Goal: Communication & Community: Ask a question

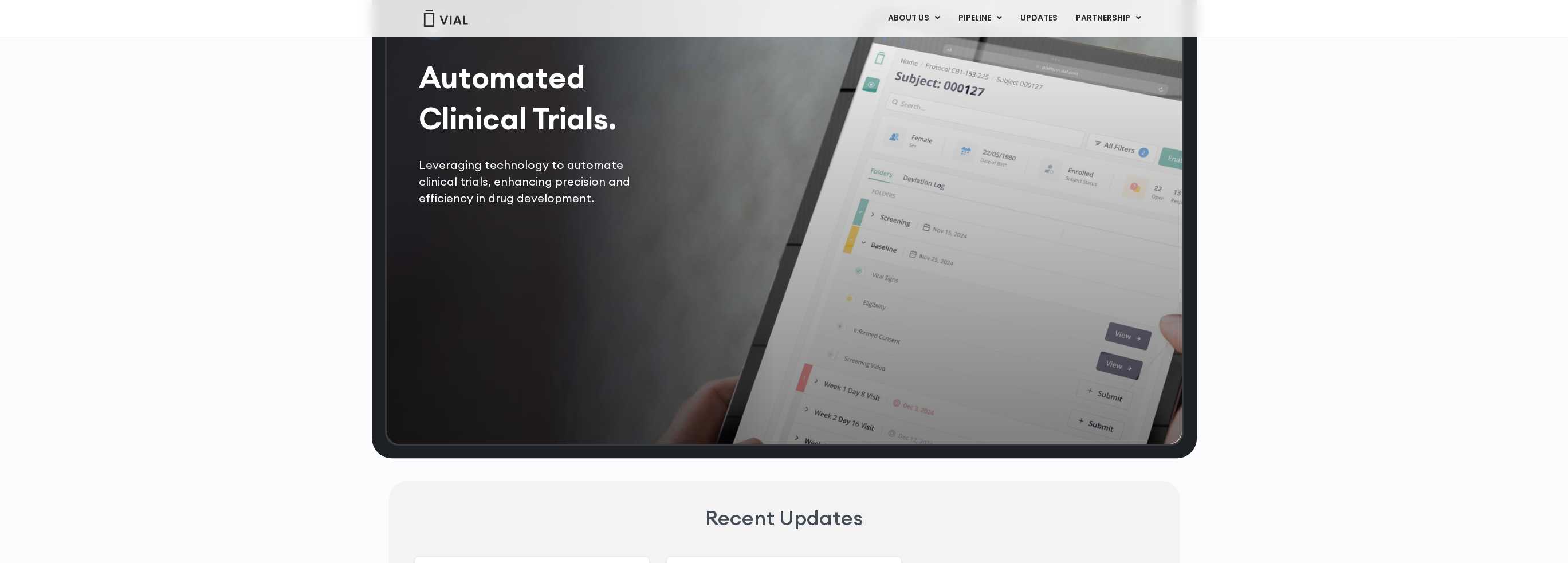
scroll to position [2349, 0]
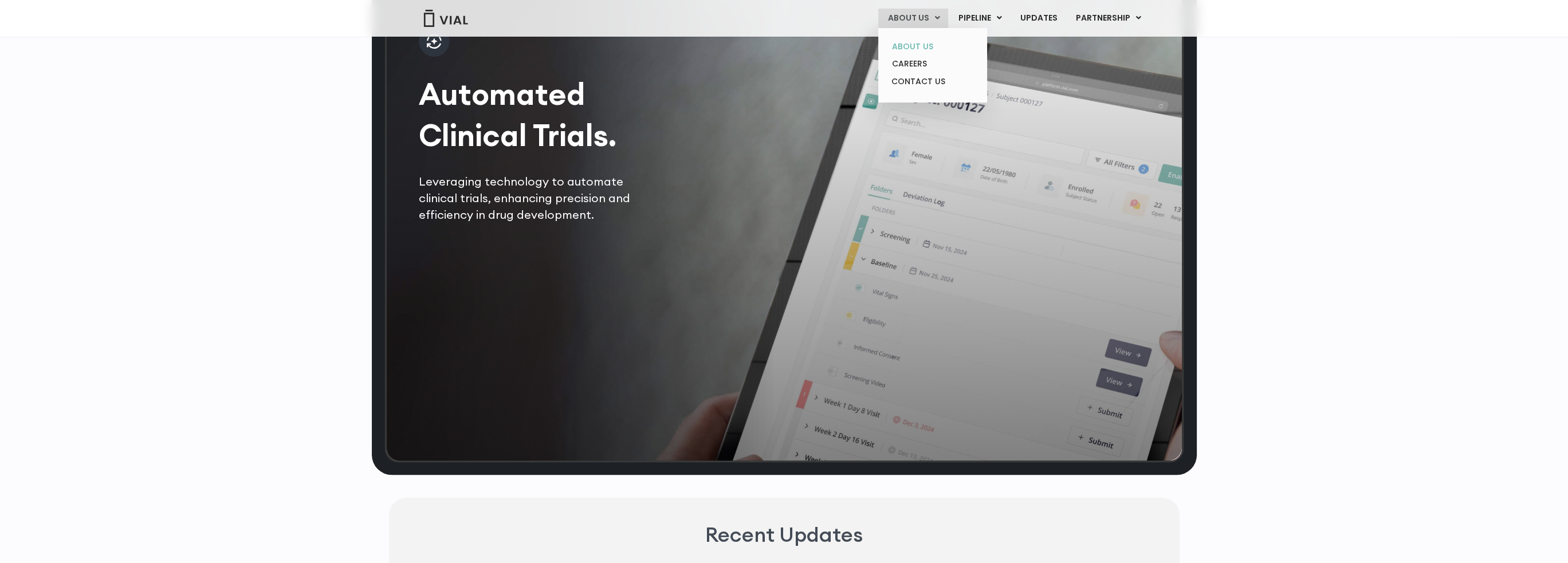
click at [920, 43] on link "ABOUT US" at bounding box center [933, 47] width 100 height 18
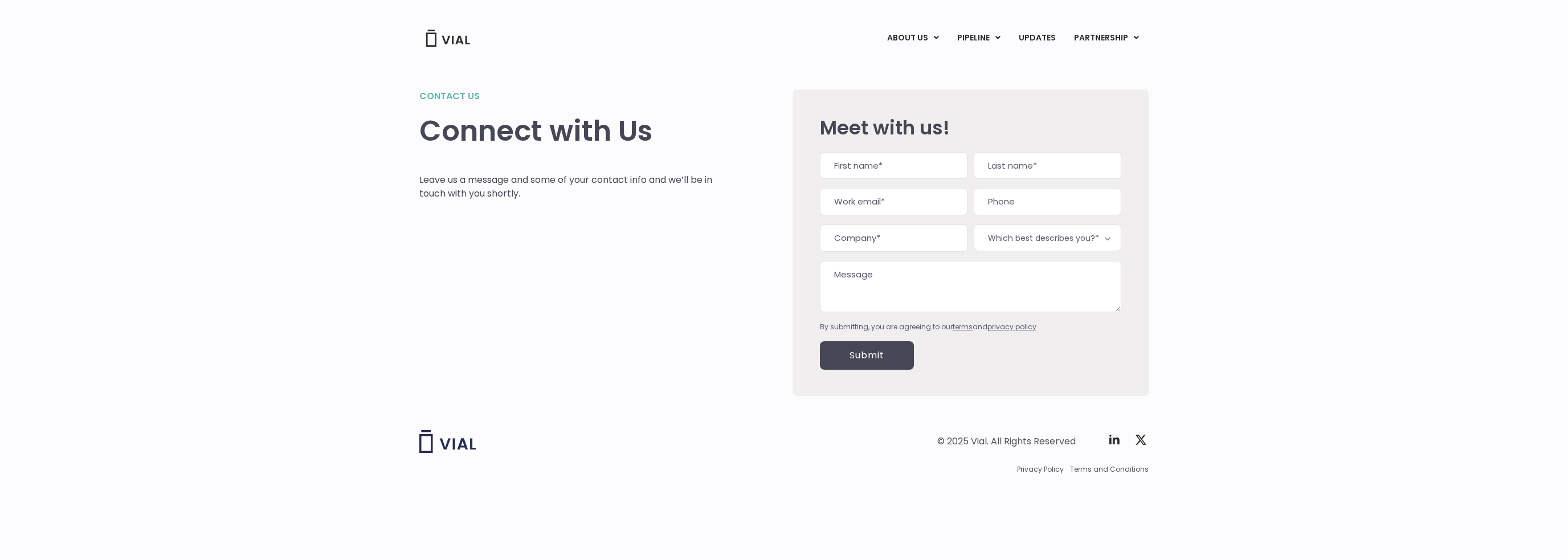
click at [905, 188] on div "Name (Required) First Last Work email (Required) Phone Company (Required) Which…" at bounding box center [970, 242] width 301 height 180
click at [907, 171] on input "First" at bounding box center [894, 166] width 147 height 27
type input "Andrew"
type input "Larson"
type input "andrew.larson@organabio.com"
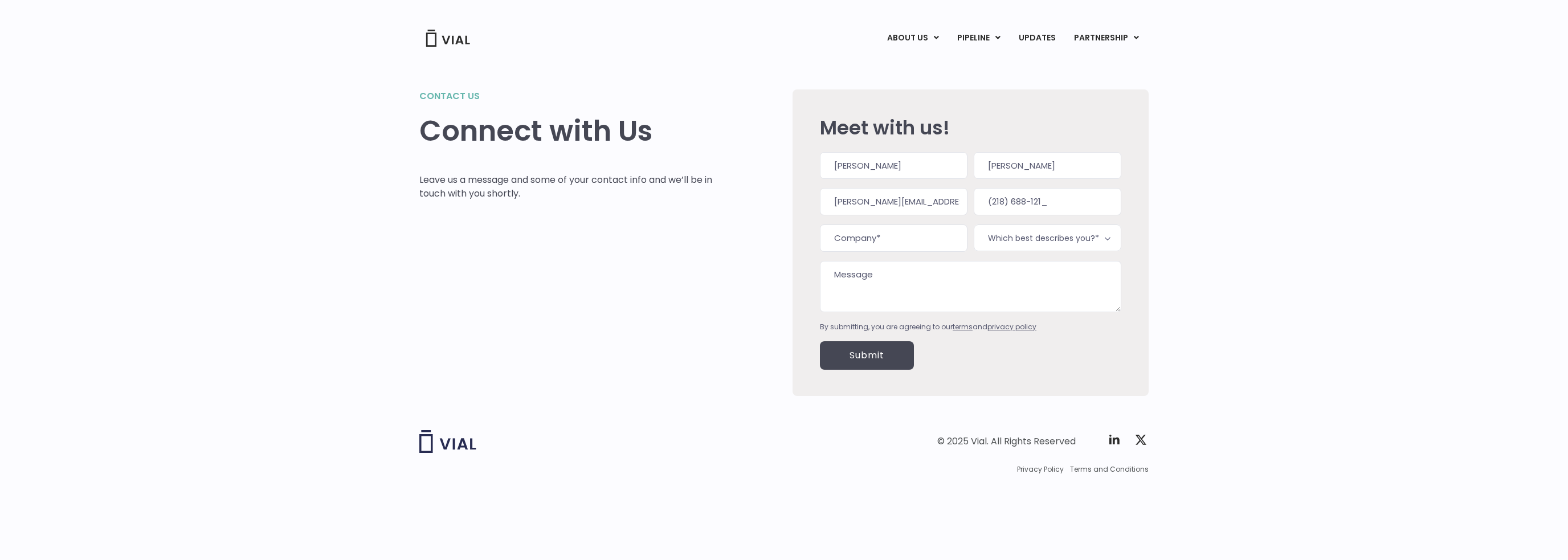
type input "(218) 688-1218"
type input "OrganaBio"
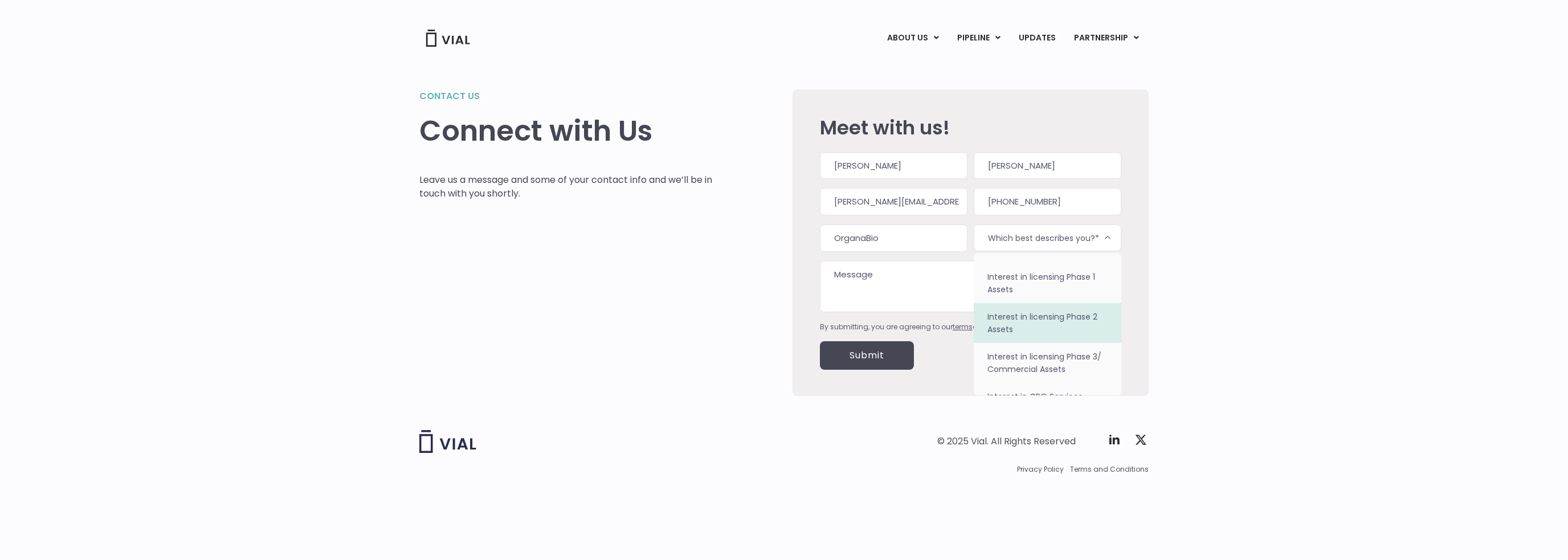
scroll to position [99, 0]
select select "Interest in CRO Services"
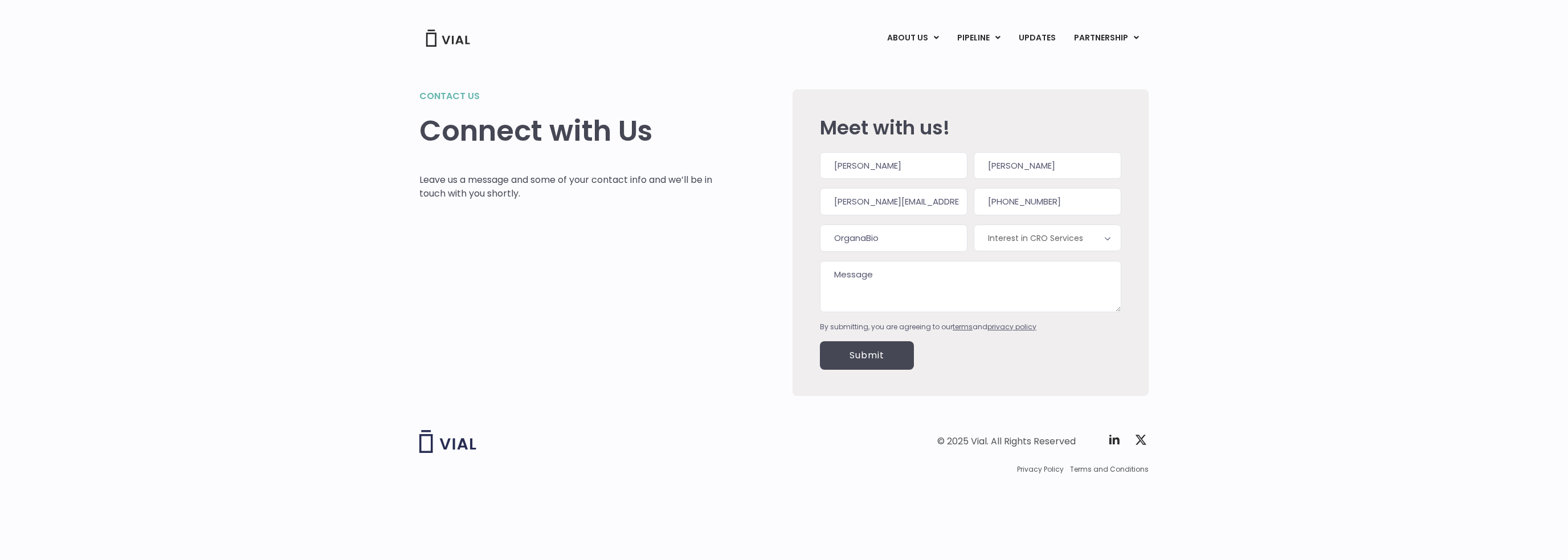
click at [946, 292] on textarea "Message" at bounding box center [970, 287] width 301 height 51
drag, startPoint x: 833, startPoint y: 299, endPoint x: 924, endPoint y: 298, distance: 91.0
click at [924, 298] on textarea "Hi, My company" at bounding box center [970, 287] width 301 height 51
paste textarea "OrganaBio is a local and central PBMC processing lab for biomarker analysis / i…"
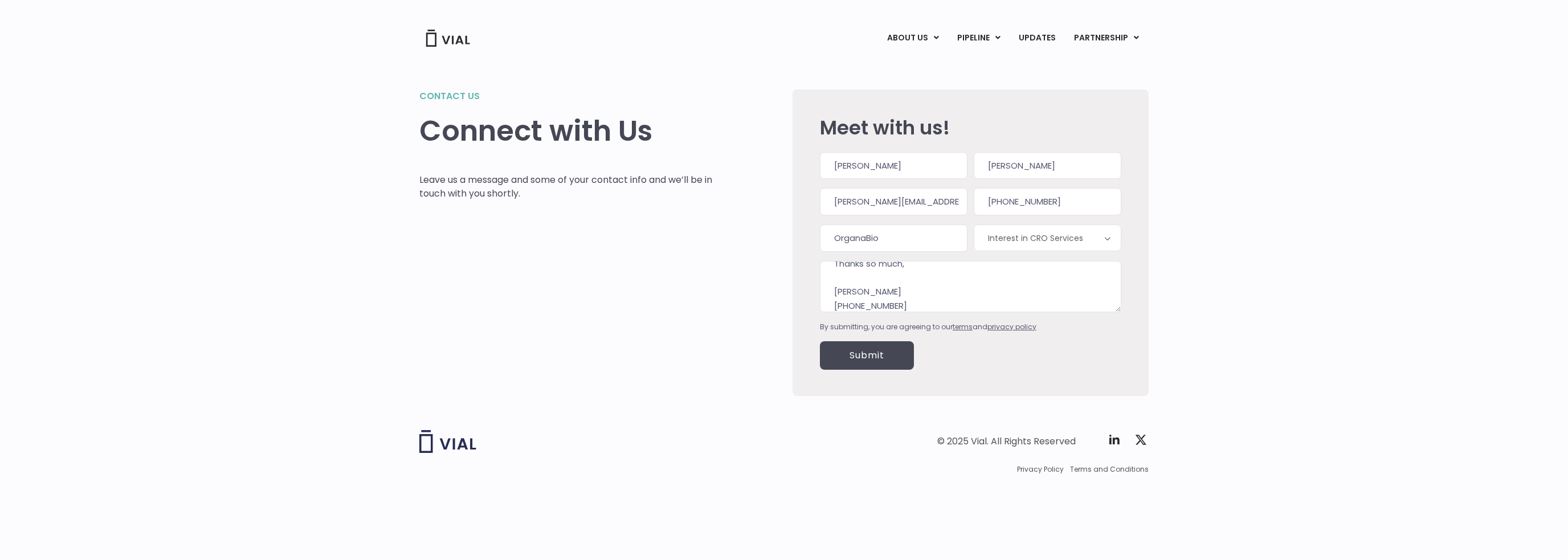
type textarea "Hi, My company OrganaBio is a local and central PBMC processing lab for biomark…"
click at [891, 346] on input "Submit" at bounding box center [867, 355] width 94 height 29
